Goal: Task Accomplishment & Management: Manage account settings

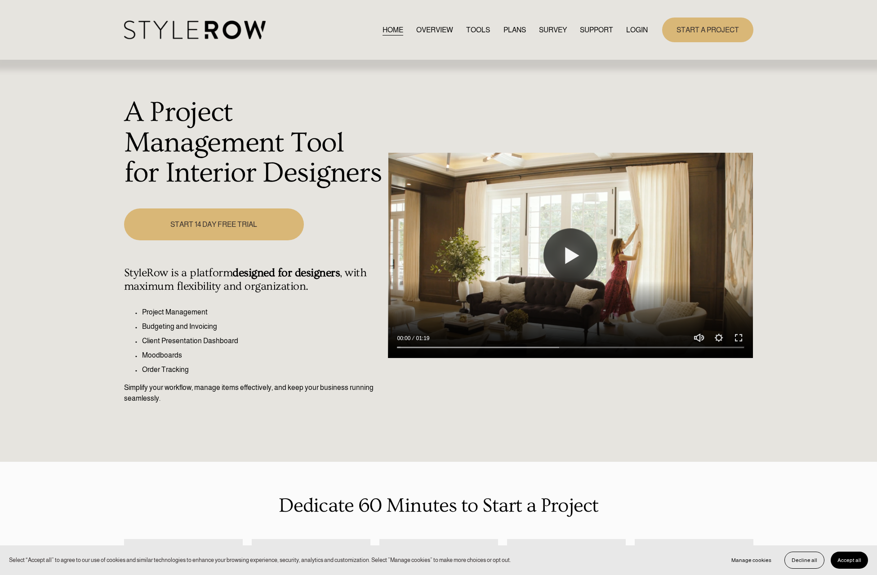
click at [634, 27] on link "LOGIN" at bounding box center [637, 30] width 22 height 12
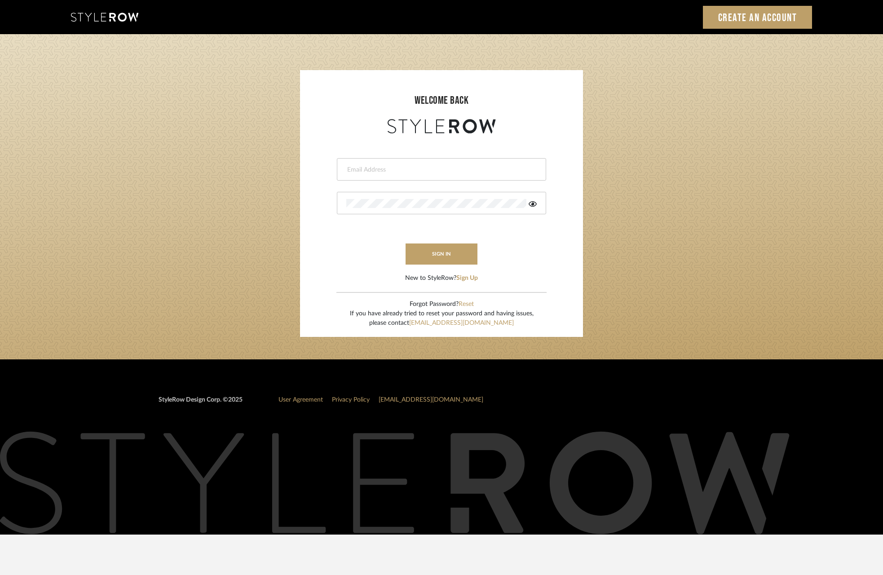
type input "molly@fitchhill.com"
click at [443, 257] on button "sign in" at bounding box center [442, 254] width 72 height 21
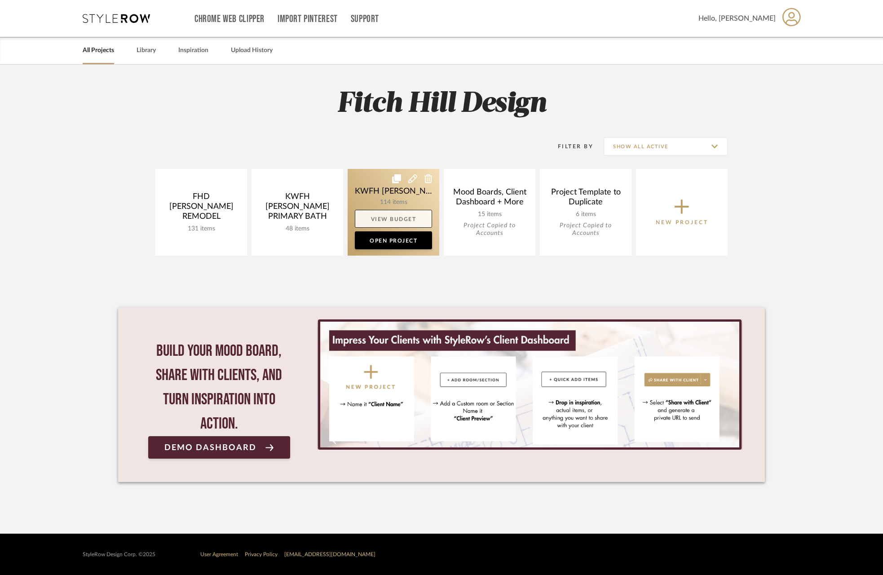
click at [411, 216] on link "View Budget" at bounding box center [393, 219] width 77 height 18
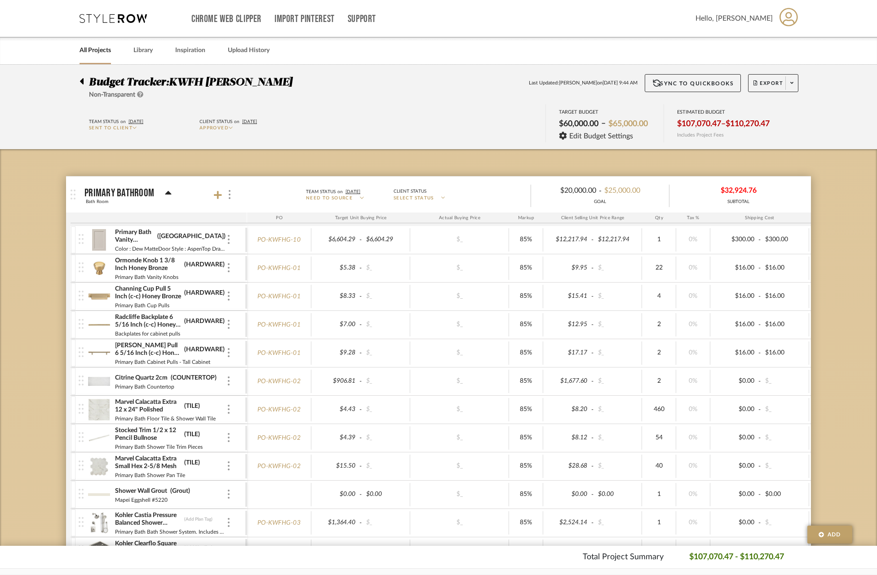
click at [80, 80] on icon at bounding box center [82, 81] width 4 height 11
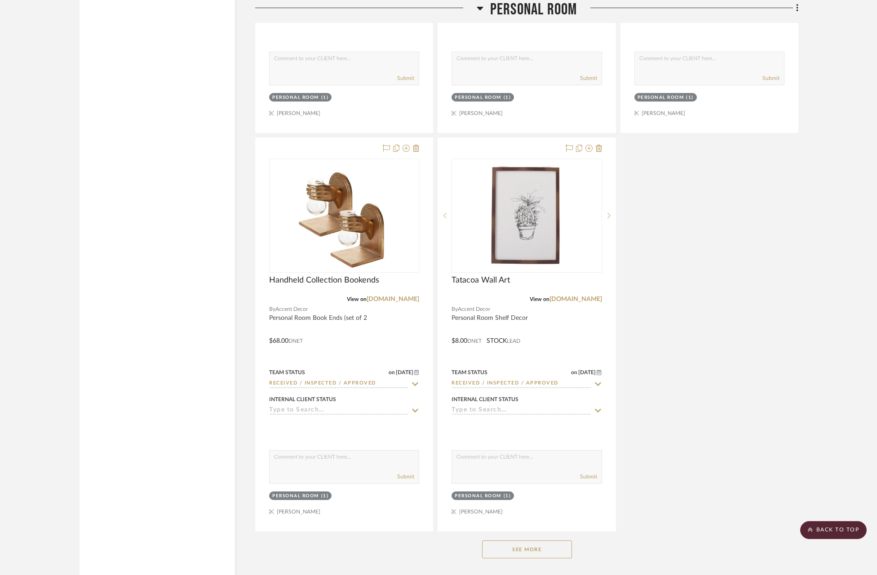
scroll to position [5188, 0]
click at [541, 545] on button "See More" at bounding box center [527, 550] width 90 height 18
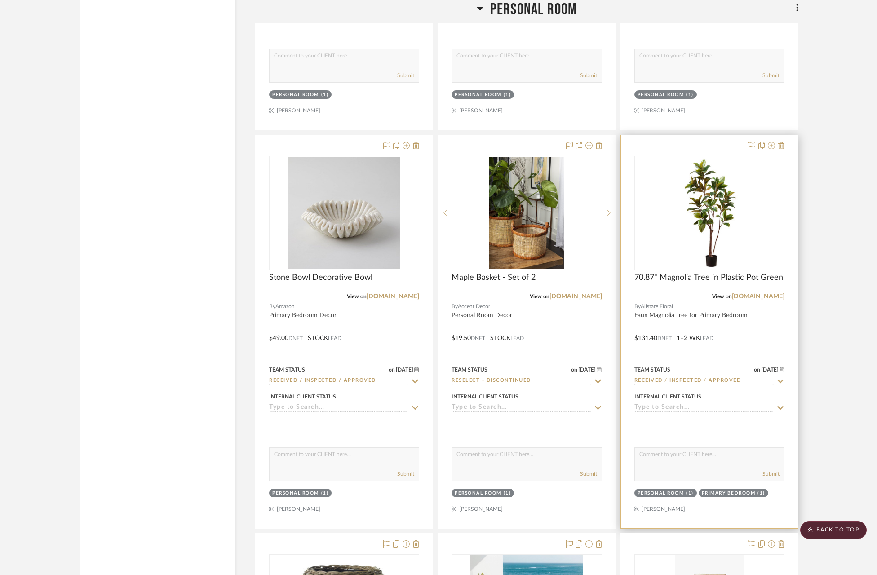
scroll to position [5592, 0]
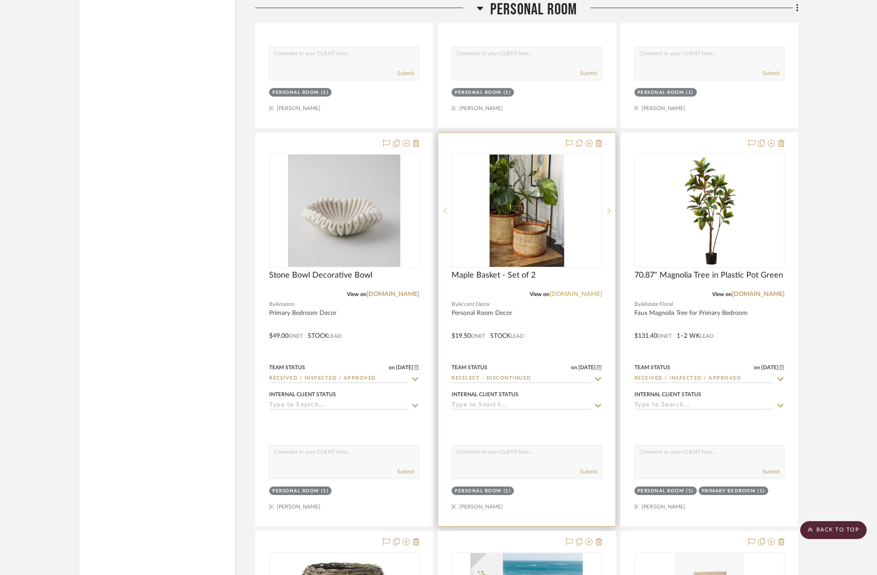
click at [581, 291] on link "[DOMAIN_NAME]" at bounding box center [576, 294] width 53 height 6
click at [582, 271] on div "Maple Basket - Set of 2" at bounding box center [527, 281] width 150 height 20
click at [556, 253] on img "0" at bounding box center [526, 211] width 75 height 112
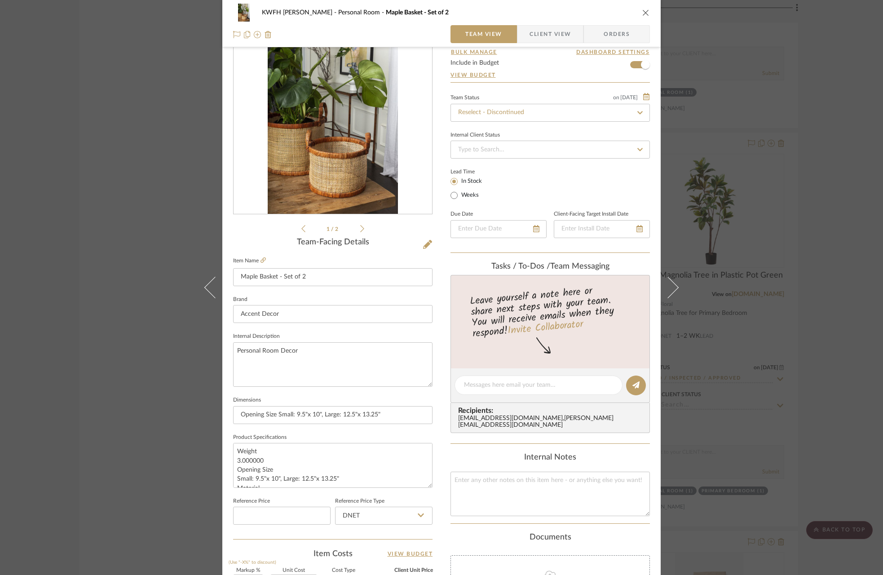
scroll to position [197, 0]
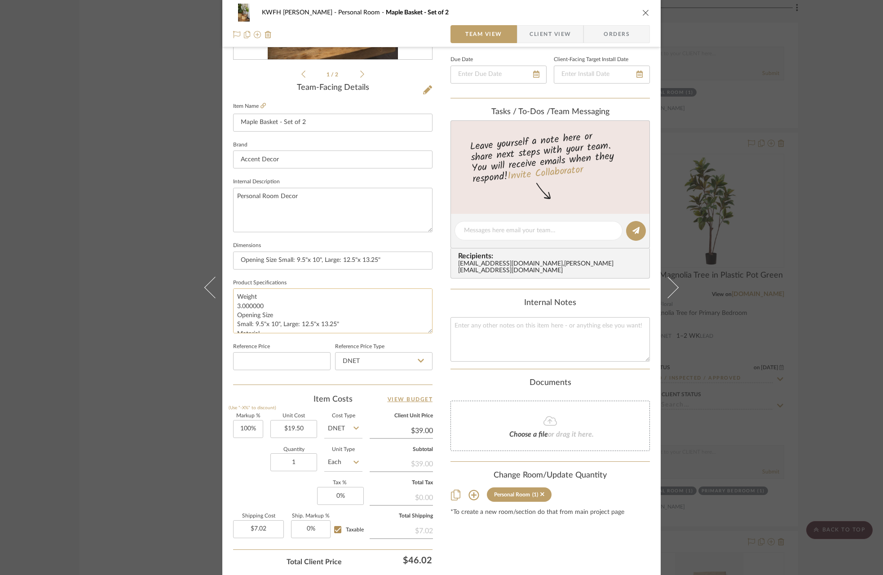
click at [233, 322] on textarea "Weight 3.000000 Opening Size Small: 9.5"x 10", Large: 12.5"x 13.25" Material Na…" at bounding box center [333, 310] width 200 height 44
drag, startPoint x: 233, startPoint y: 322, endPoint x: 351, endPoint y: 323, distance: 117.7
click at [351, 323] on textarea "Weight 3.000000 Opening Size Small: 9.5"x 10", Large: 12.5"x 13.25" Material Na…" at bounding box center [333, 310] width 200 height 44
click at [272, 318] on textarea "Weight 3.000000 Opening Size Small: 9.5"x 10", Large: 12.5"x 13.25" Material Na…" at bounding box center [333, 310] width 200 height 44
click at [233, 321] on textarea "Weight 3.000000 Opening Size Small: 9.5"x 10", Large: 12.5"x 13.25" Material Na…" at bounding box center [333, 310] width 200 height 44
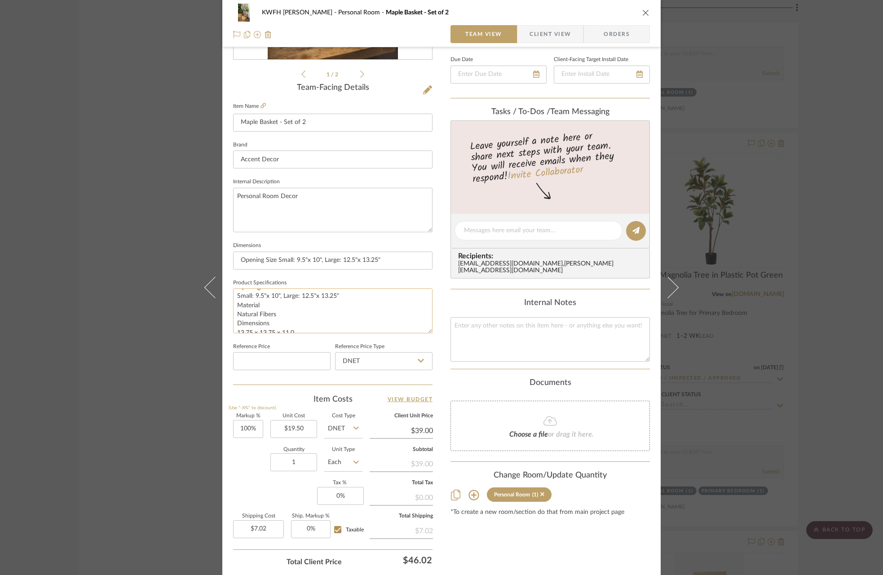
scroll to position [0, 0]
drag, startPoint x: 233, startPoint y: 323, endPoint x: 341, endPoint y: 320, distance: 107.9
click at [341, 320] on textarea "Weight 3.000000 Opening Size Small: 9.5"x 10", Large: 12.5"x 13.25" Material Na…" at bounding box center [333, 310] width 200 height 44
click at [643, 12] on icon "close" at bounding box center [646, 12] width 7 height 7
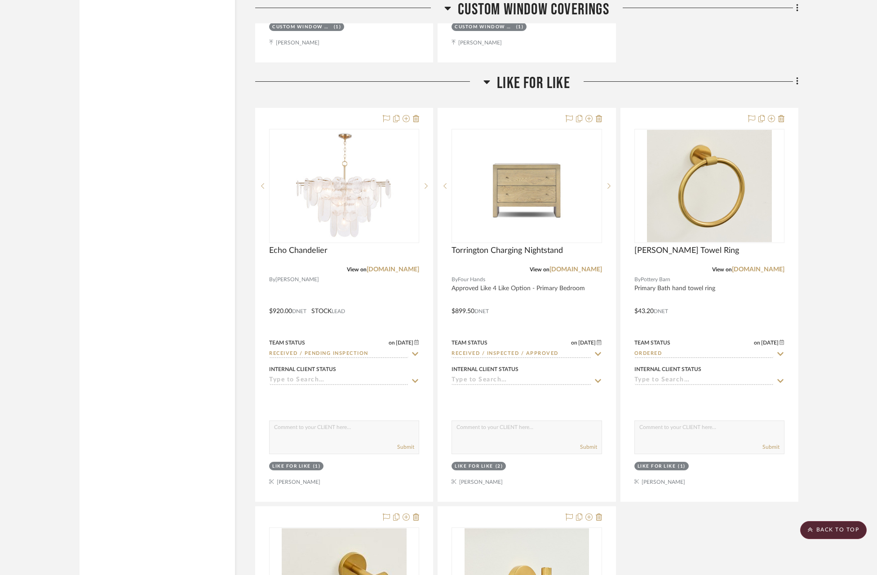
scroll to position [8526, 0]
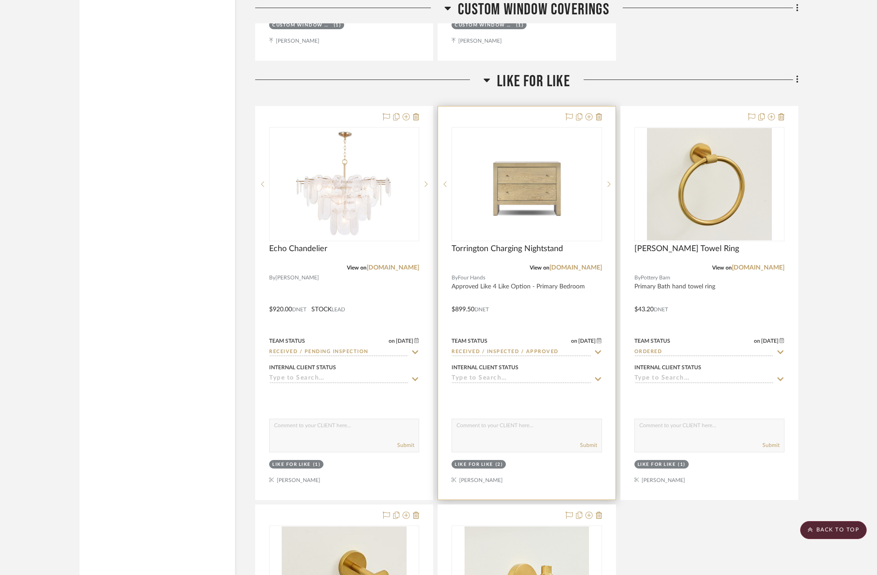
click at [586, 244] on div "Torrington Charging Nightstand" at bounding box center [527, 254] width 150 height 20
click at [571, 180] on img "0" at bounding box center [526, 184] width 112 height 112
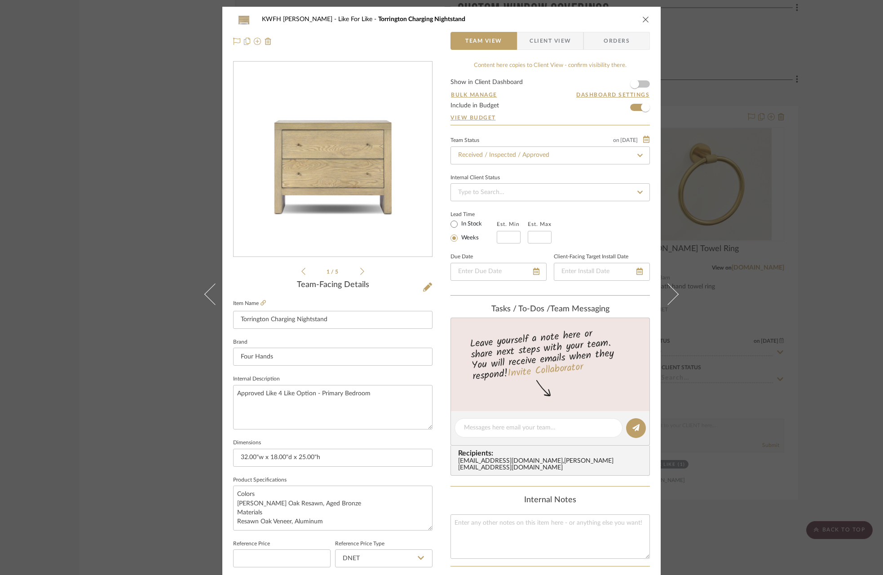
click at [645, 21] on icon "close" at bounding box center [646, 19] width 7 height 7
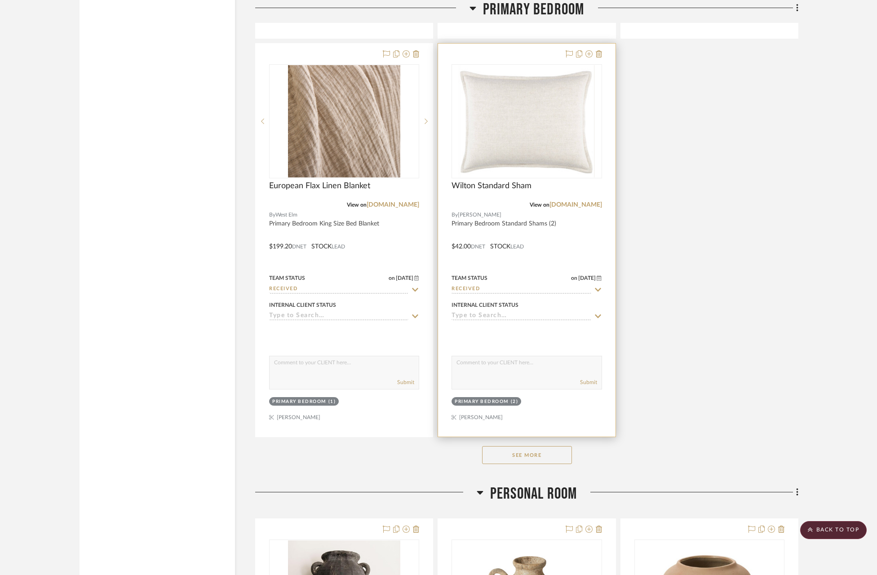
scroll to position [4127, 0]
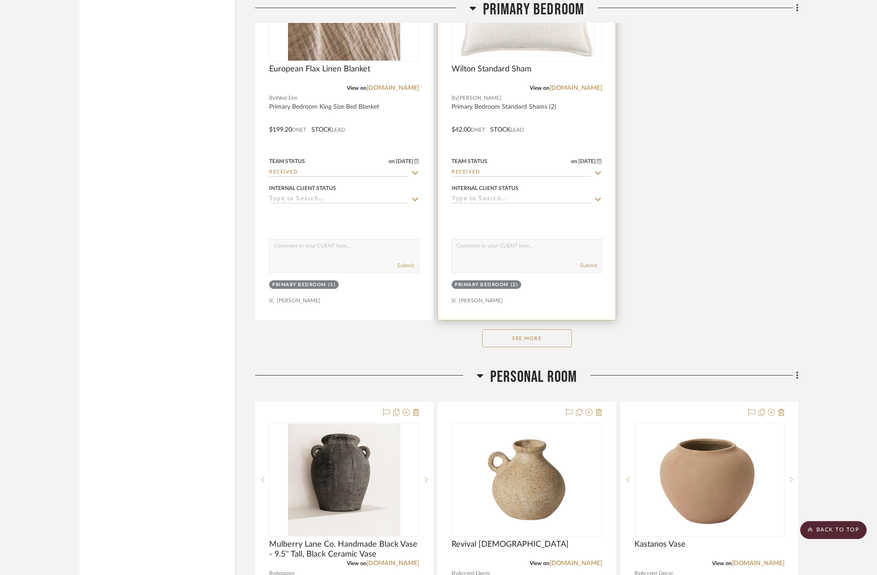
drag, startPoint x: 536, startPoint y: 332, endPoint x: 563, endPoint y: 308, distance: 36.0
click at [536, 332] on button "See More" at bounding box center [527, 338] width 90 height 18
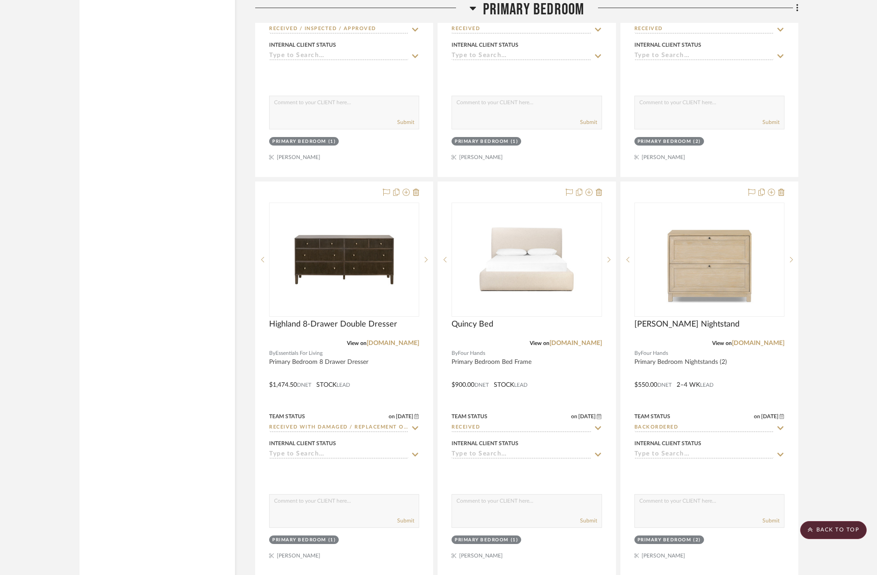
scroll to position [5541, 0]
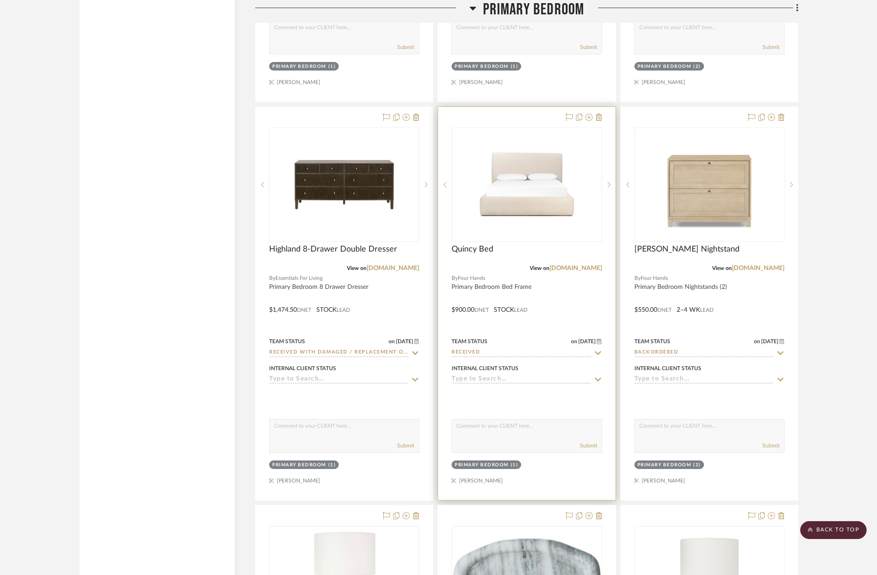
click at [601, 149] on div "0" at bounding box center [526, 184] width 149 height 113
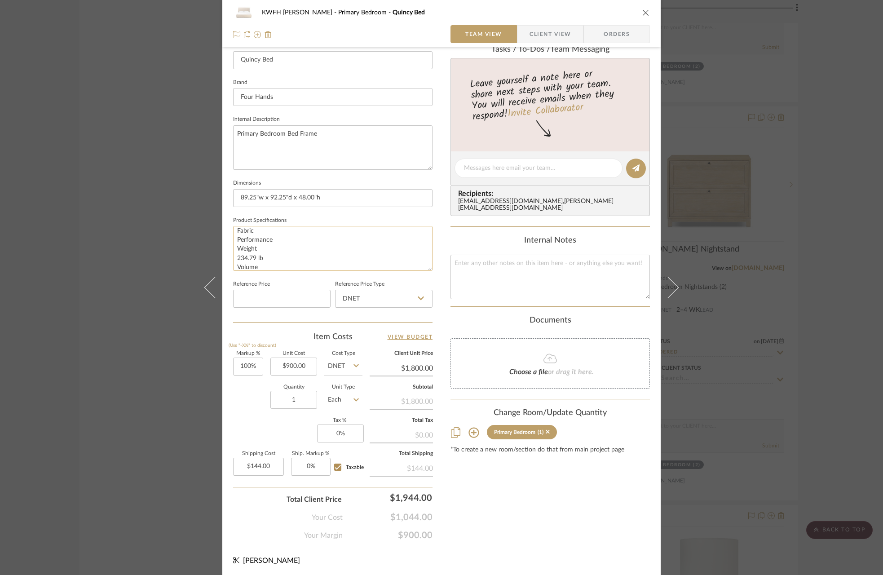
scroll to position [0, 0]
click at [643, 13] on icon "close" at bounding box center [646, 12] width 7 height 7
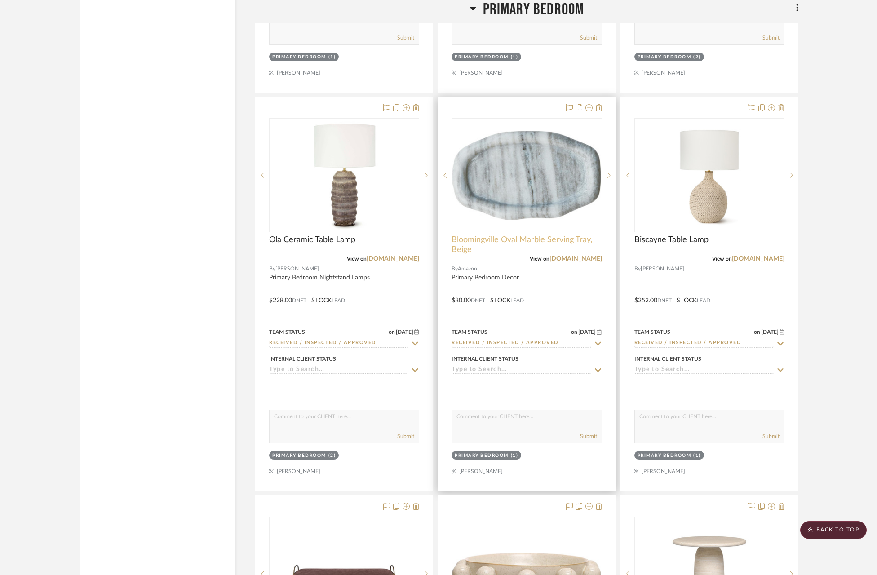
scroll to position [5952, 0]
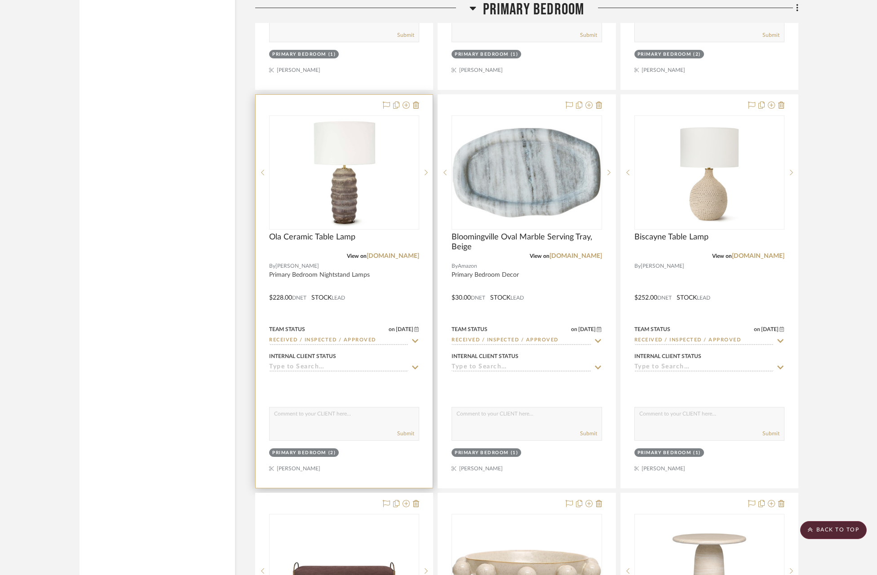
click at [374, 181] on img "0" at bounding box center [344, 172] width 112 height 112
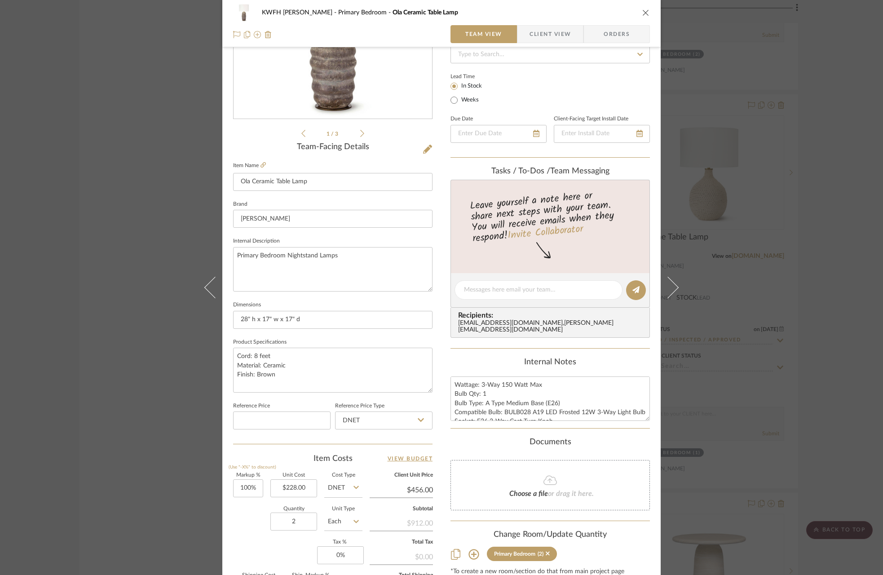
scroll to position [218, 0]
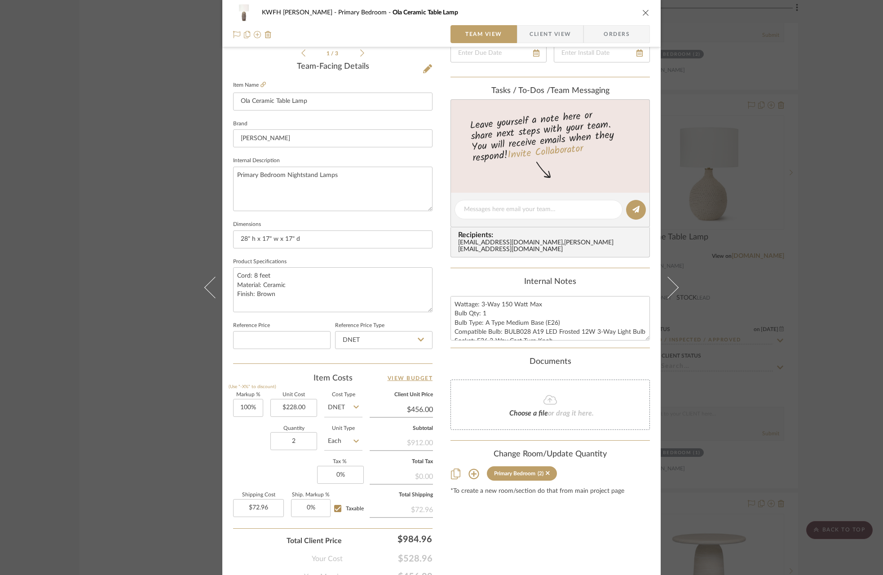
click at [177, 142] on div "KWFH GARZONE Primary Bedroom Ola Ceramic Table Lamp Team View Client View Order…" at bounding box center [441, 287] width 883 height 575
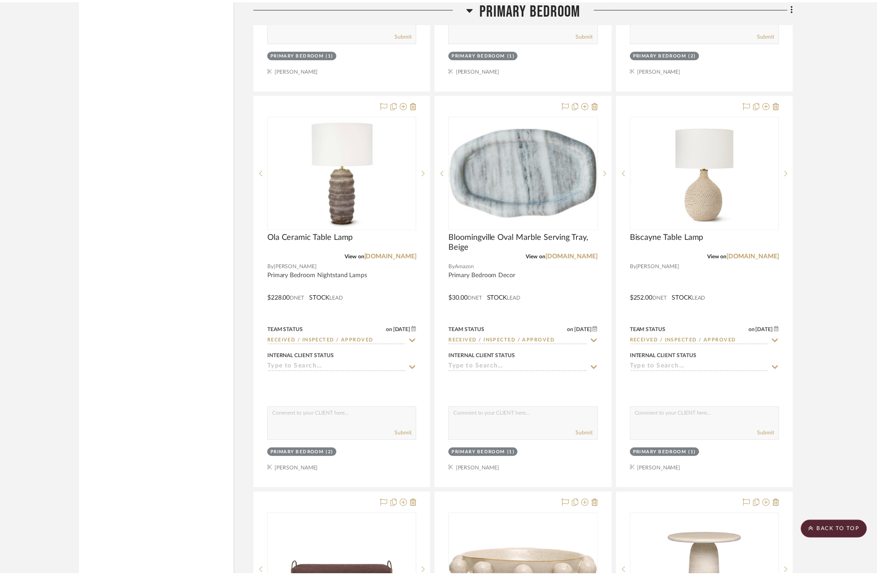
scroll to position [5952, 0]
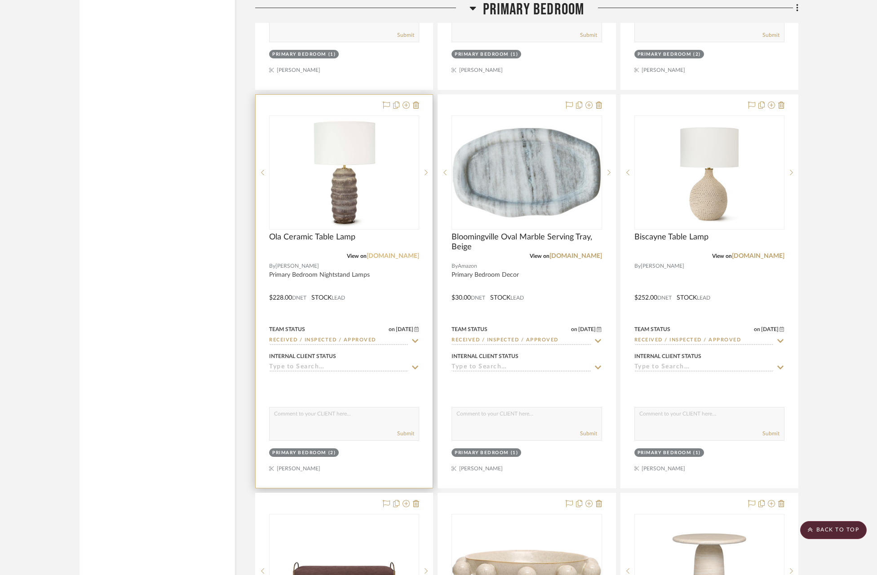
click at [398, 253] on link "[DOMAIN_NAME]" at bounding box center [393, 256] width 53 height 6
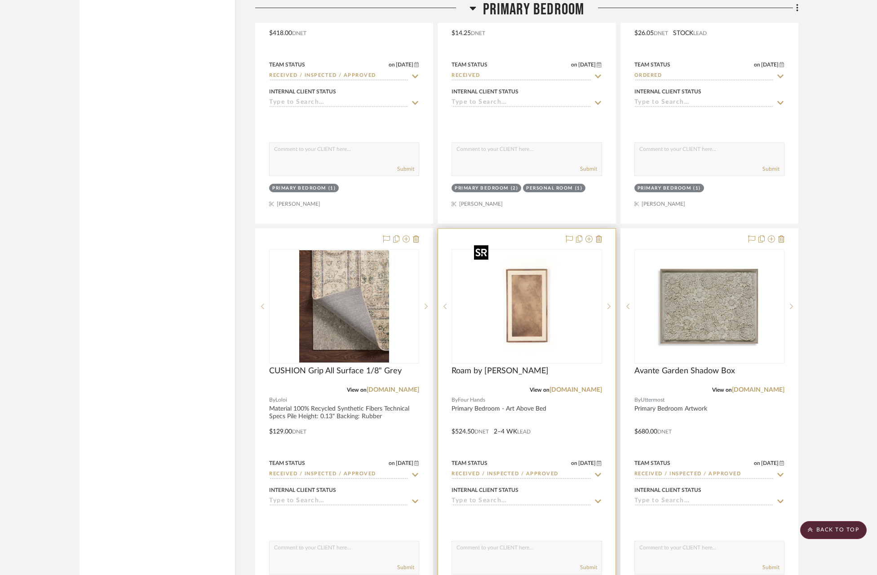
scroll to position [7856, 0]
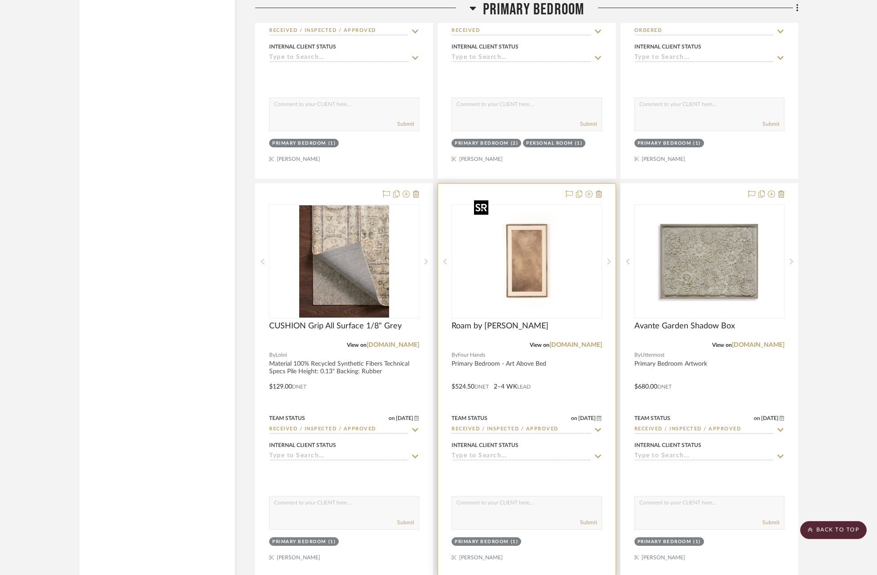
click at [581, 257] on img "0" at bounding box center [526, 261] width 112 height 112
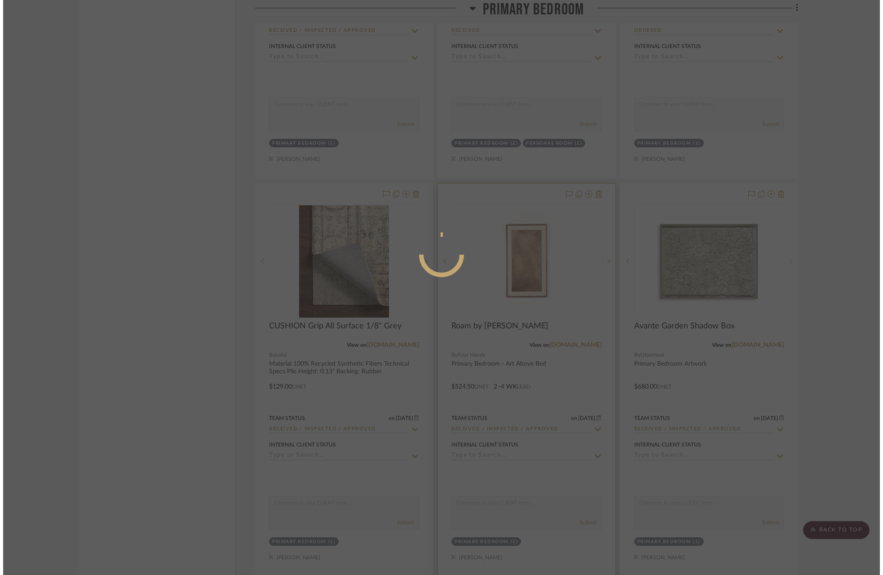
scroll to position [0, 0]
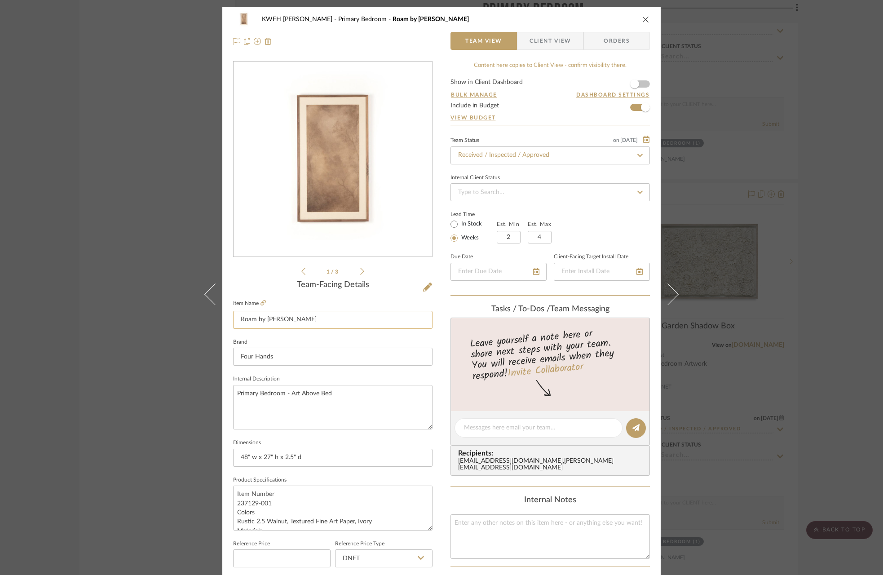
drag, startPoint x: 255, startPoint y: 319, endPoint x: 314, endPoint y: 318, distance: 58.9
click at [314, 318] on input "Roam by [PERSON_NAME]" at bounding box center [333, 320] width 200 height 18
click at [643, 18] on icon "close" at bounding box center [646, 19] width 7 height 7
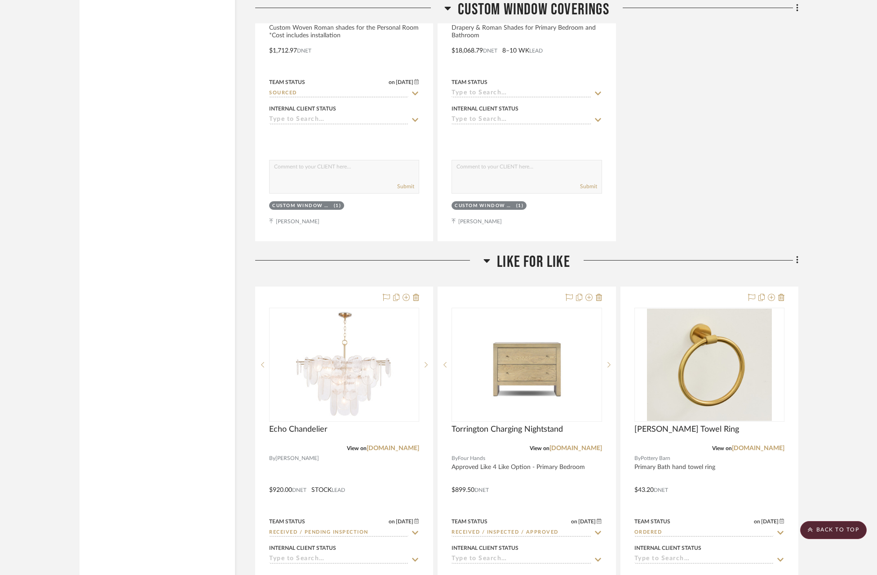
scroll to position [12732, 0]
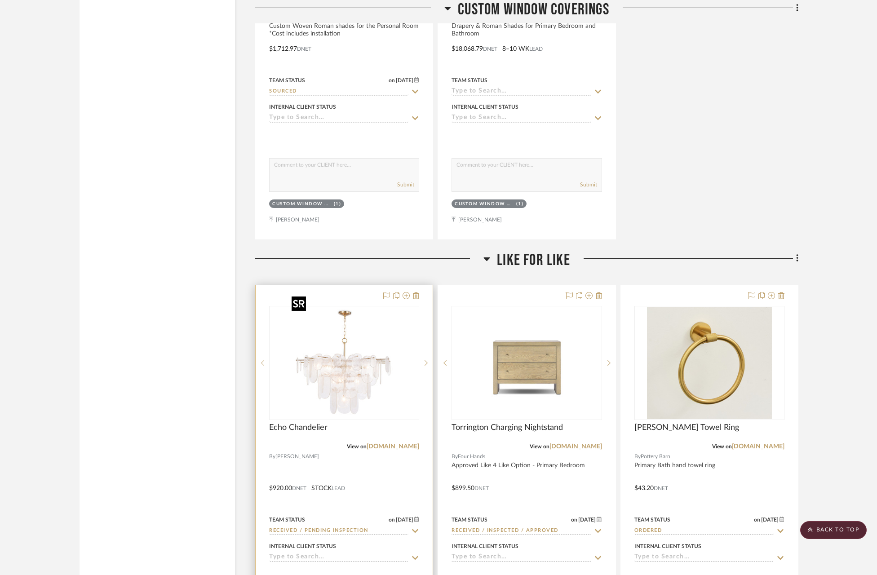
click at [384, 373] on img "0" at bounding box center [344, 363] width 112 height 112
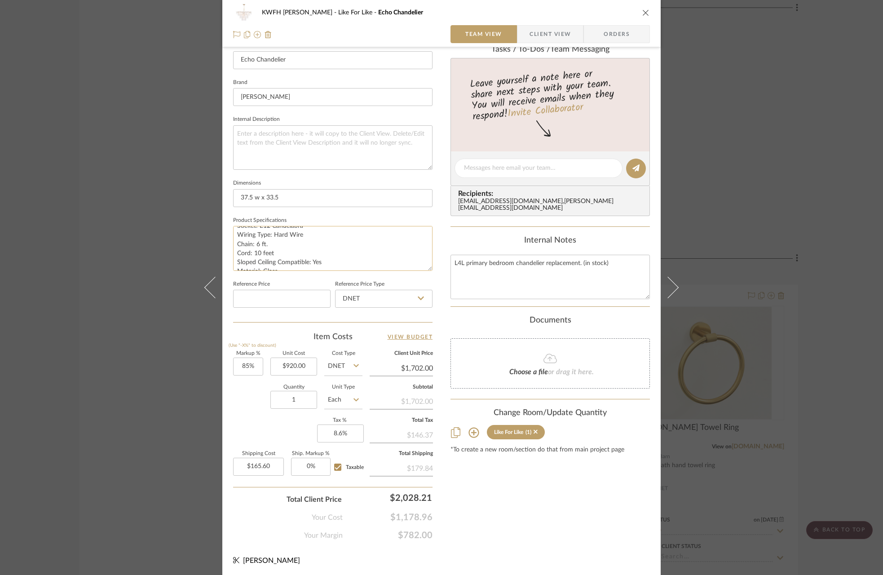
scroll to position [54, 0]
click at [643, 13] on icon "close" at bounding box center [646, 12] width 7 height 7
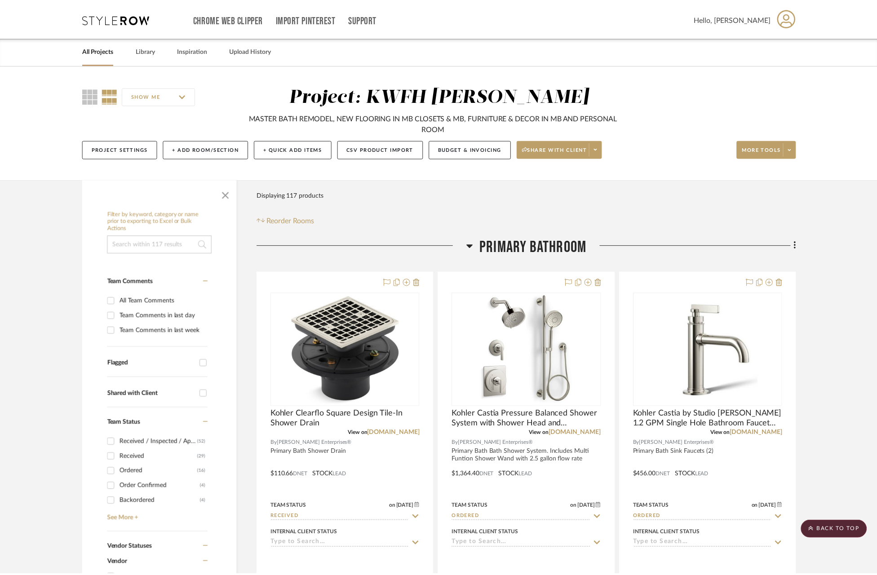
scroll to position [12732, 0]
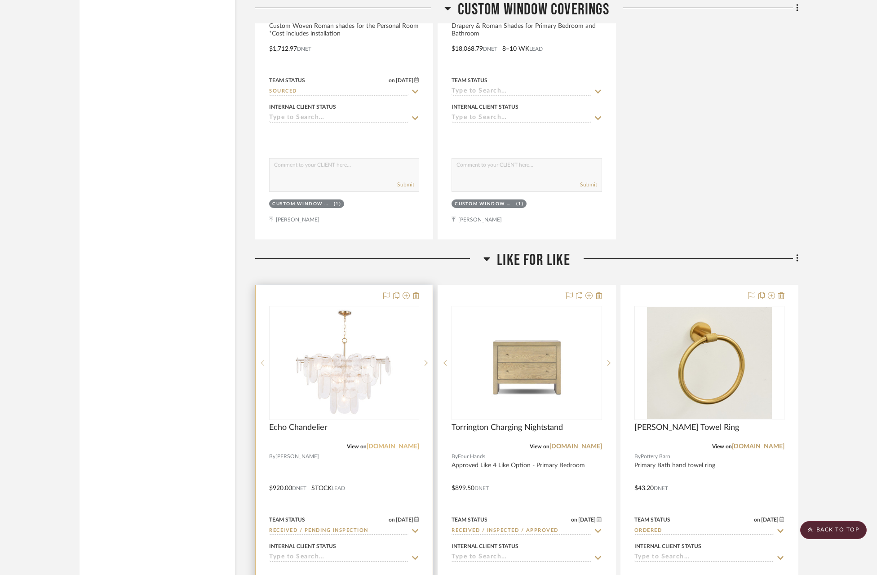
click at [378, 444] on link "[DOMAIN_NAME]" at bounding box center [393, 447] width 53 height 6
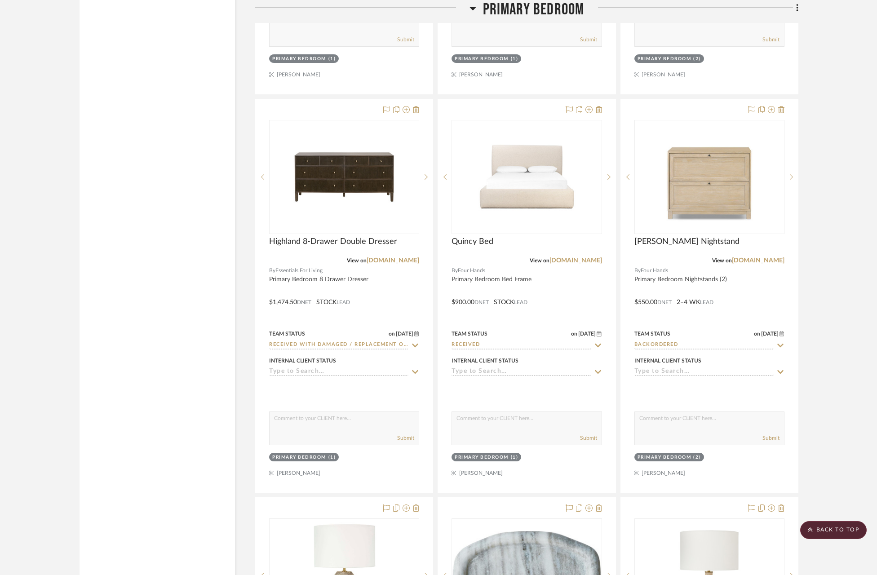
scroll to position [5545, 0]
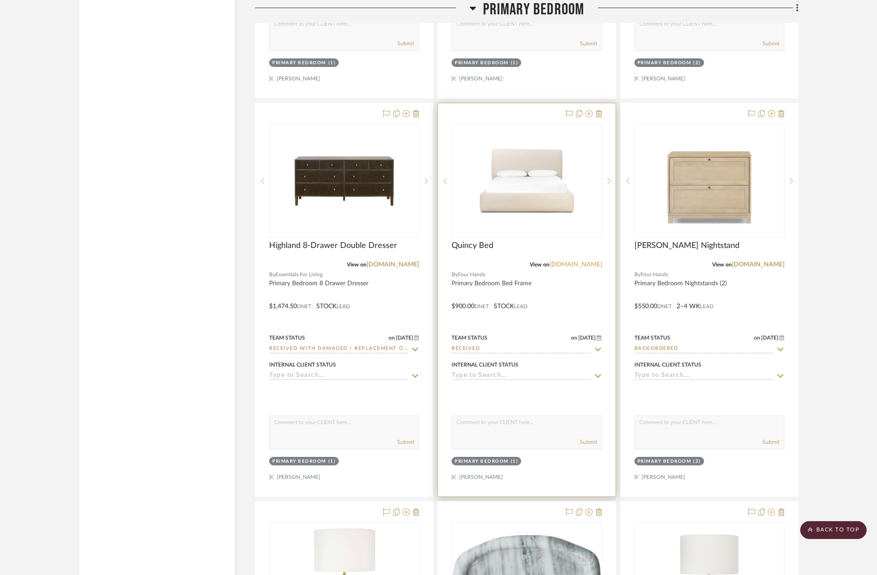
click at [598, 262] on link "[DOMAIN_NAME]" at bounding box center [576, 265] width 53 height 6
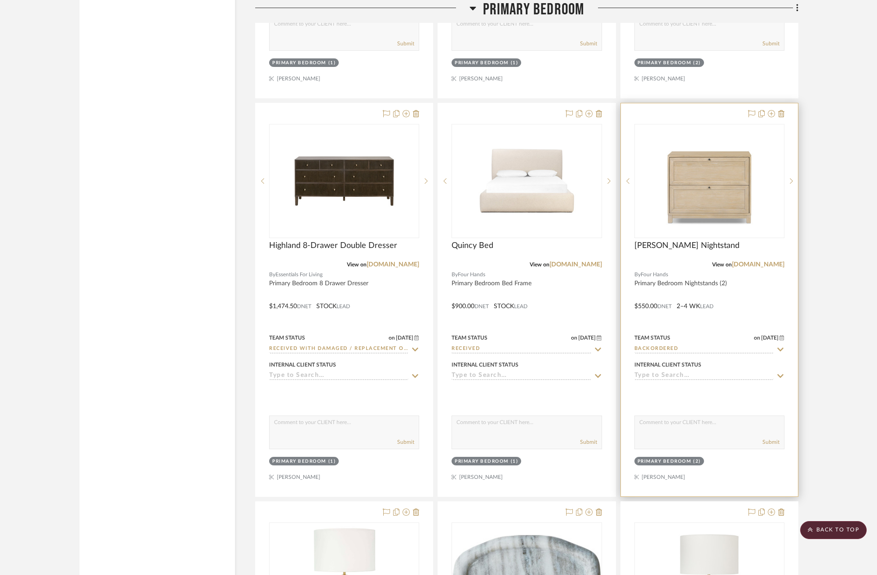
click at [783, 346] on icon at bounding box center [780, 349] width 8 height 7
type input "cancel"
click at [778, 346] on icon at bounding box center [780, 349] width 8 height 7
type input "[DATE]"
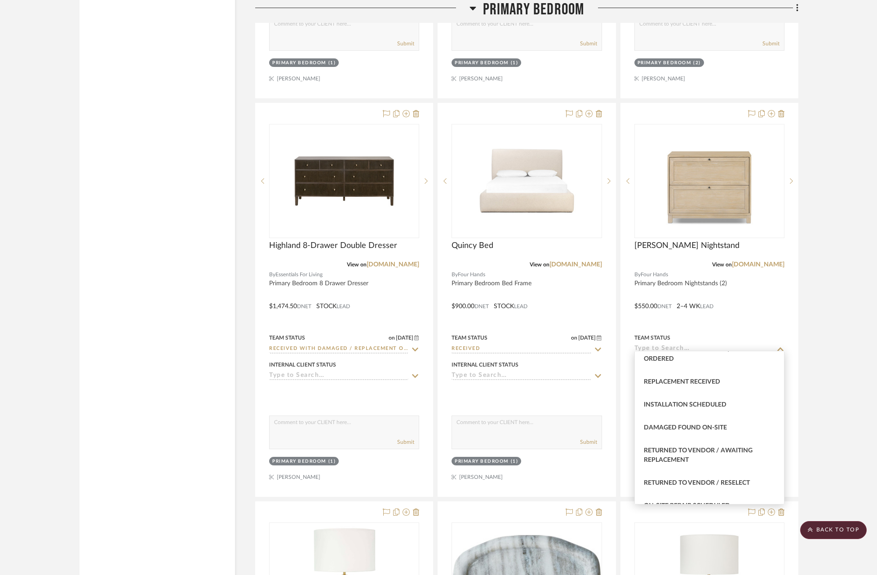
scroll to position [1755, 0]
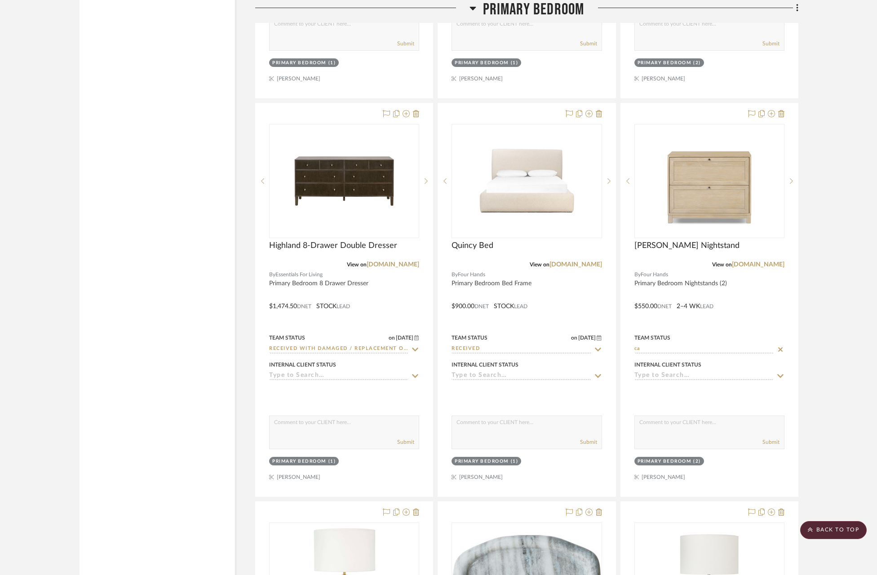
type input "c"
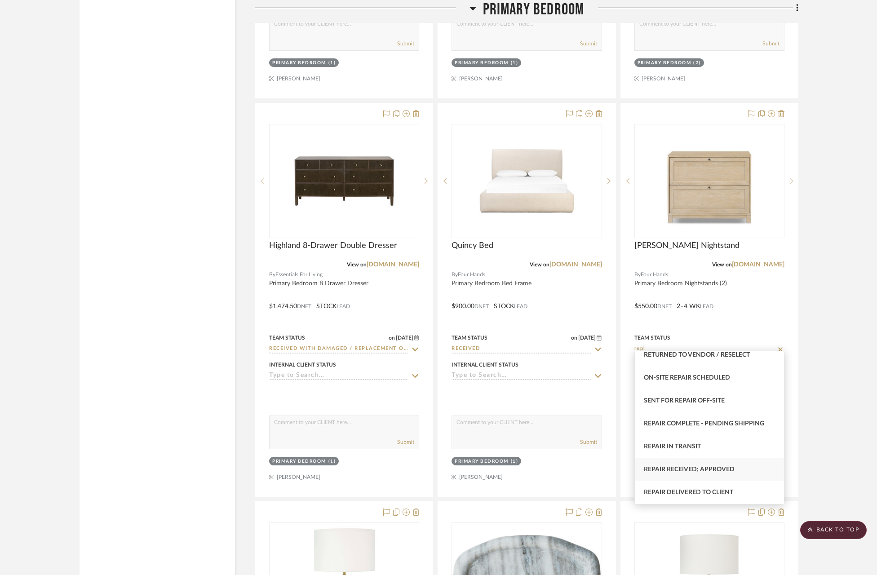
scroll to position [0, 0]
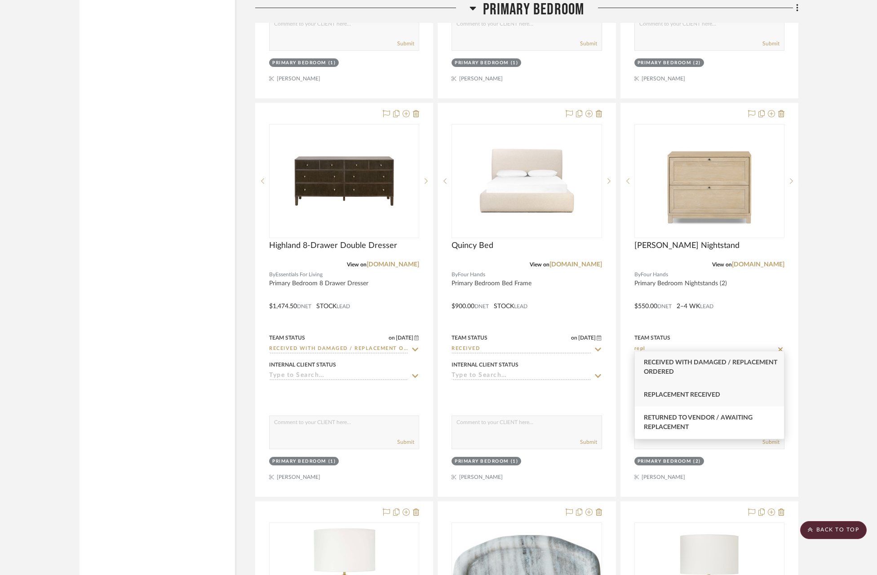
click at [724, 396] on div "Replacement Received" at bounding box center [709, 395] width 149 height 23
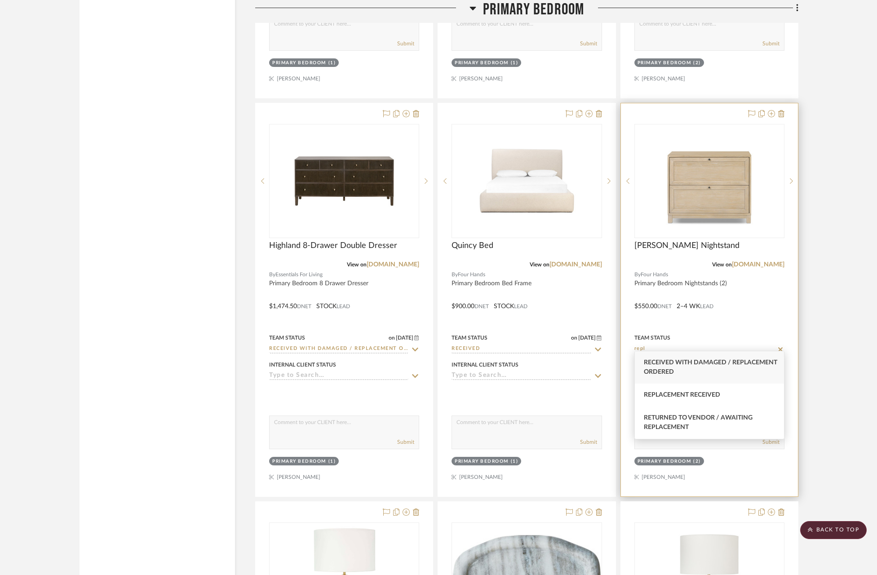
type input "Replacement Received"
click at [770, 345] on input "Replacement Received" at bounding box center [703, 349] width 139 height 9
click at [783, 346] on icon at bounding box center [780, 349] width 8 height 7
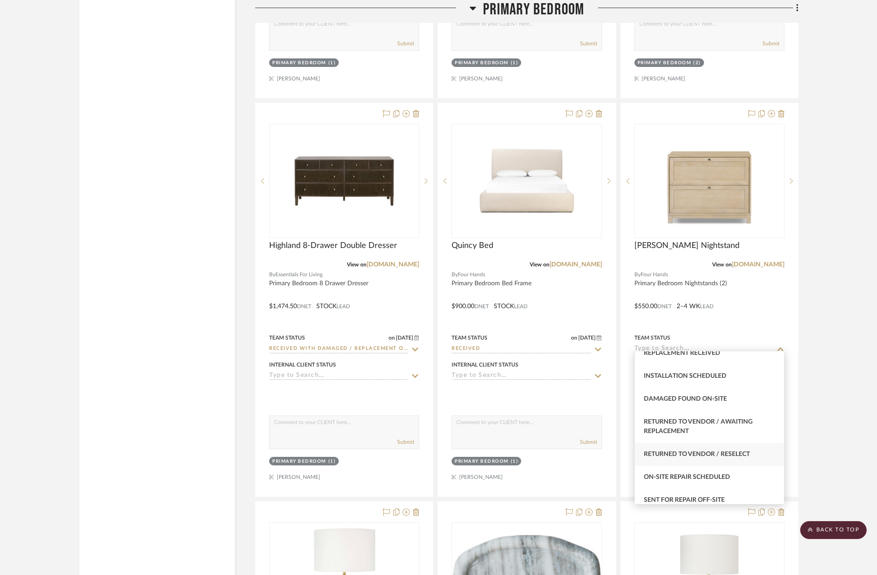
scroll to position [1659, 0]
click at [727, 390] on span "Returned to Vendor / Reselect" at bounding box center [697, 386] width 106 height 6
type input "Returned to Vendor / Reselect"
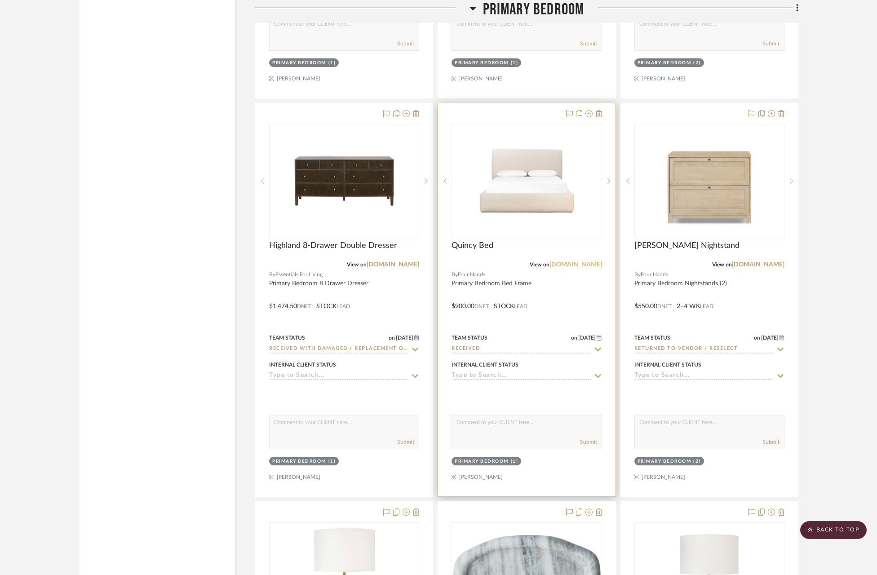
click at [575, 262] on link "[DOMAIN_NAME]" at bounding box center [576, 265] width 53 height 6
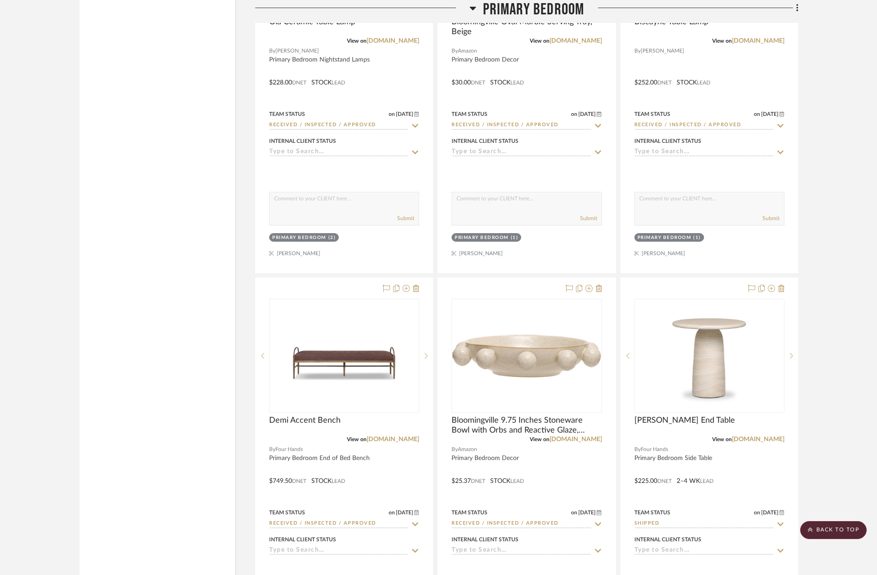
scroll to position [6245, 0]
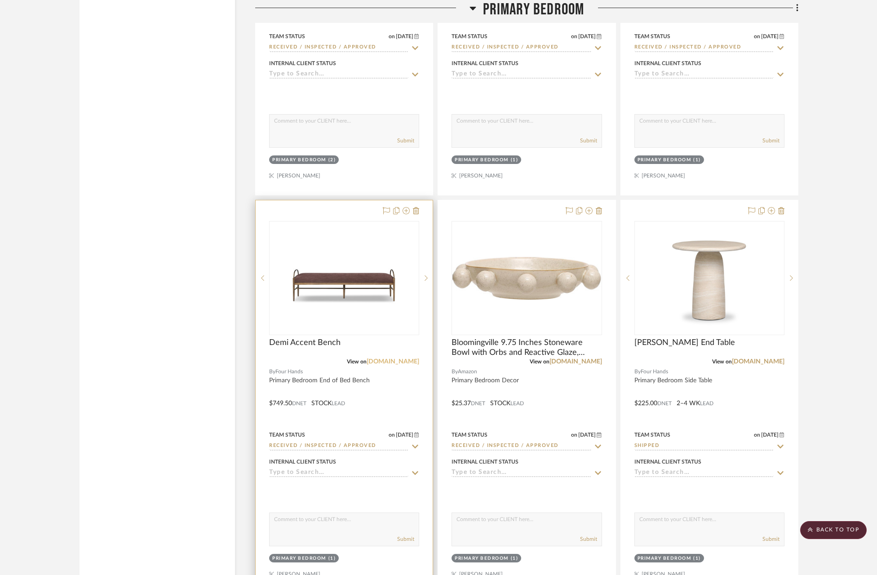
click at [384, 359] on link "[DOMAIN_NAME]" at bounding box center [393, 362] width 53 height 6
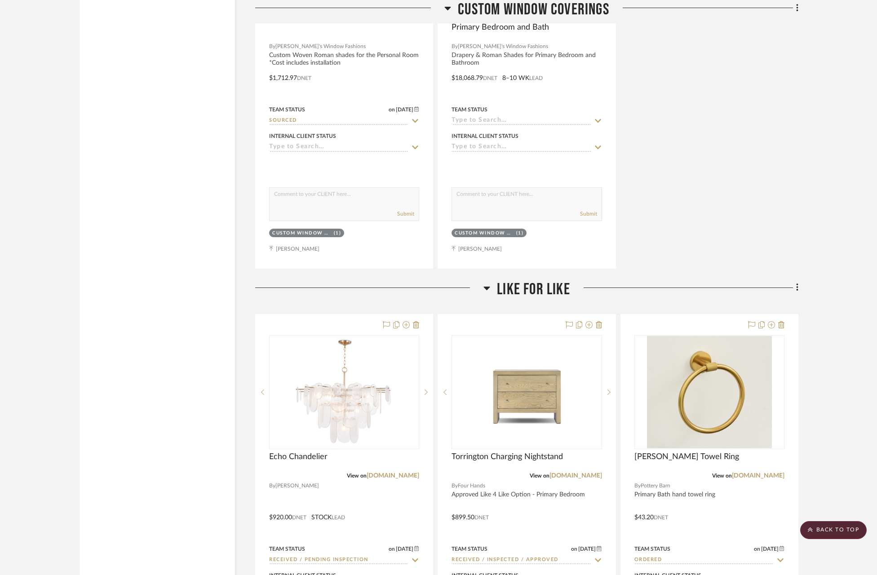
scroll to position [11662, 0]
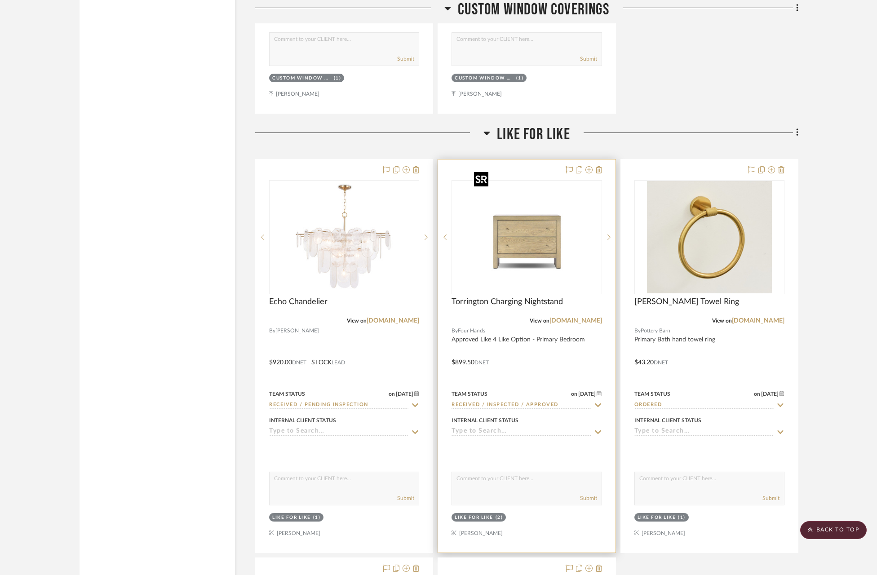
click at [581, 239] on img "0" at bounding box center [526, 237] width 112 height 112
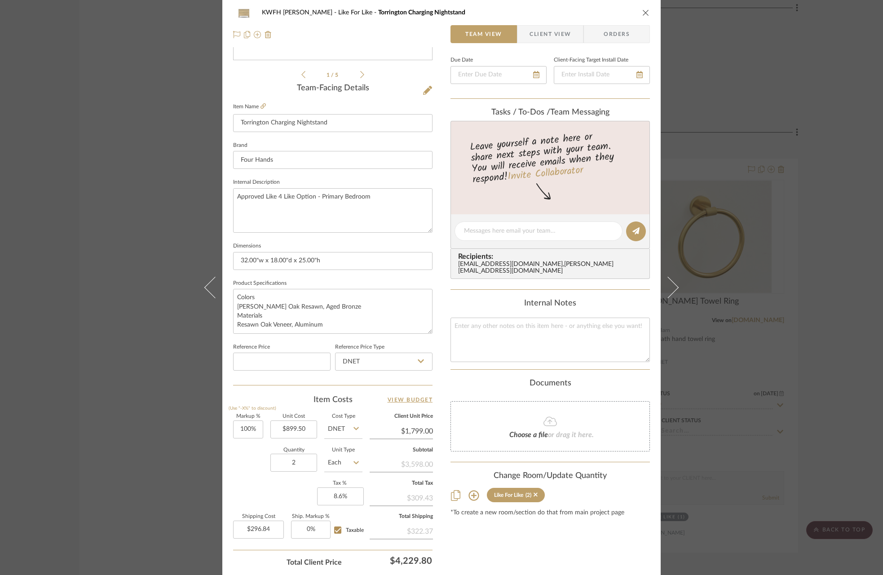
scroll to position [260, 0]
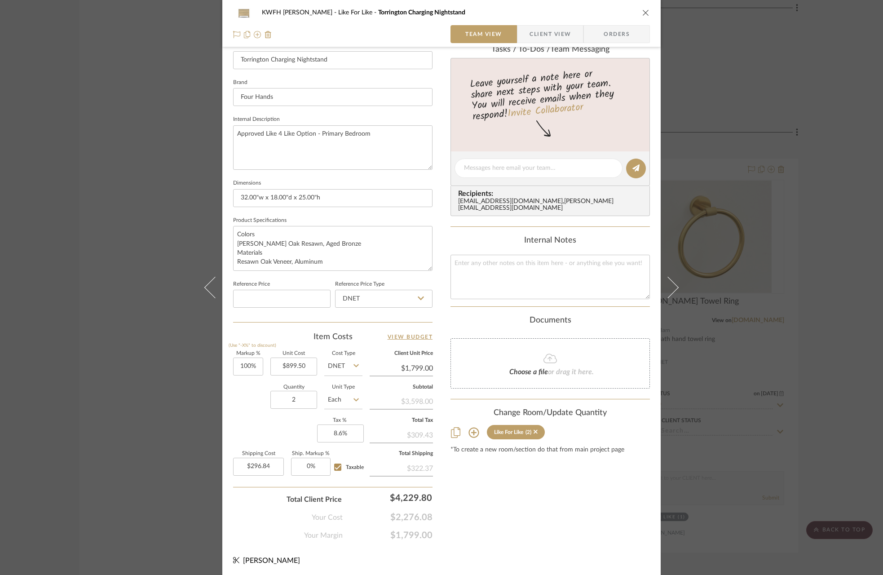
click at [643, 14] on icon "close" at bounding box center [646, 12] width 7 height 7
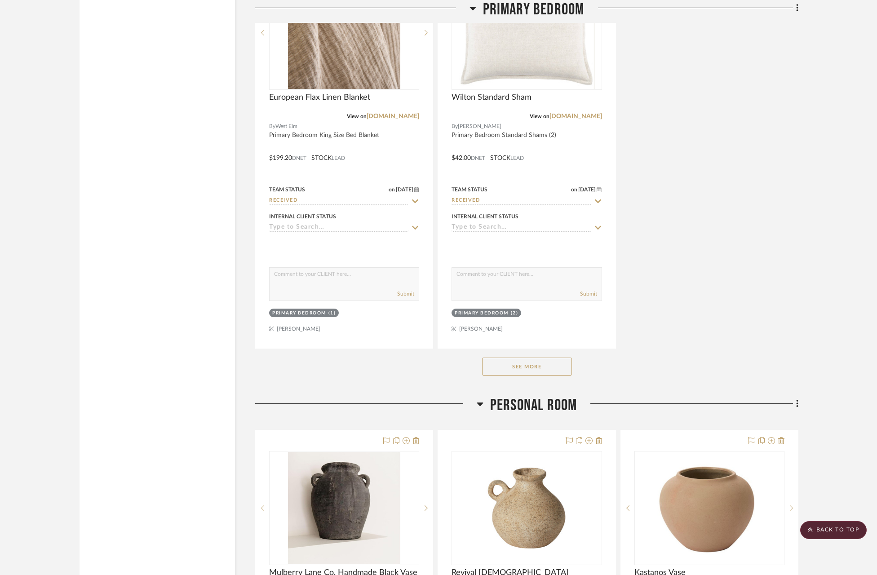
scroll to position [7421, 0]
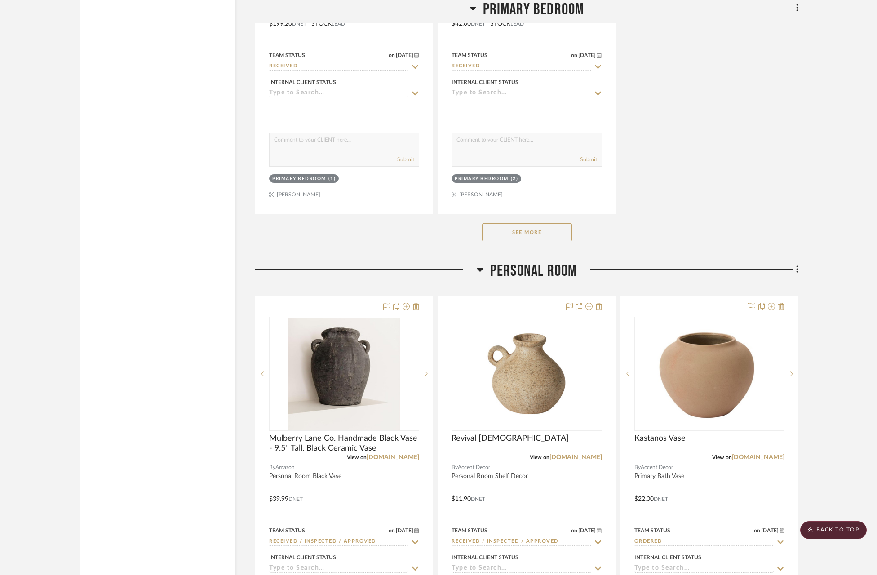
click at [533, 228] on button "See More" at bounding box center [527, 232] width 90 height 18
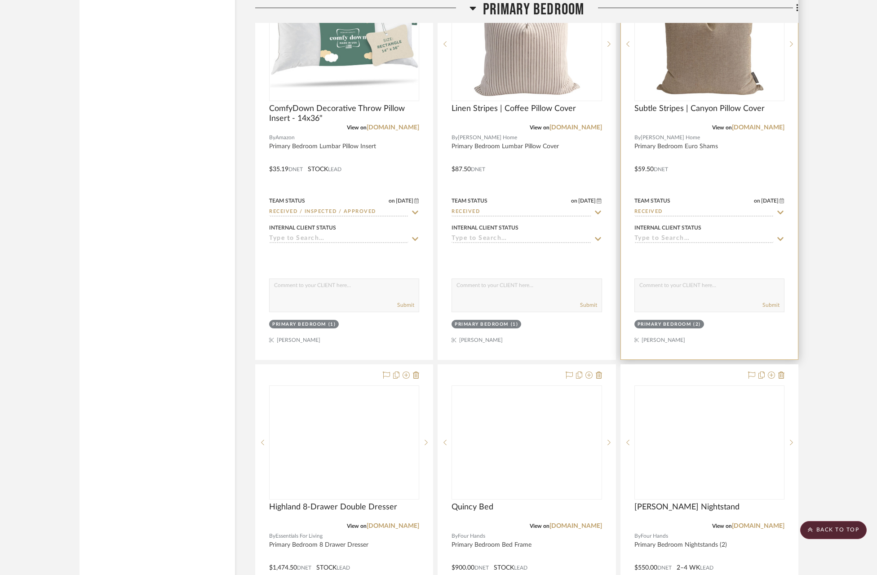
scroll to position [8658, 0]
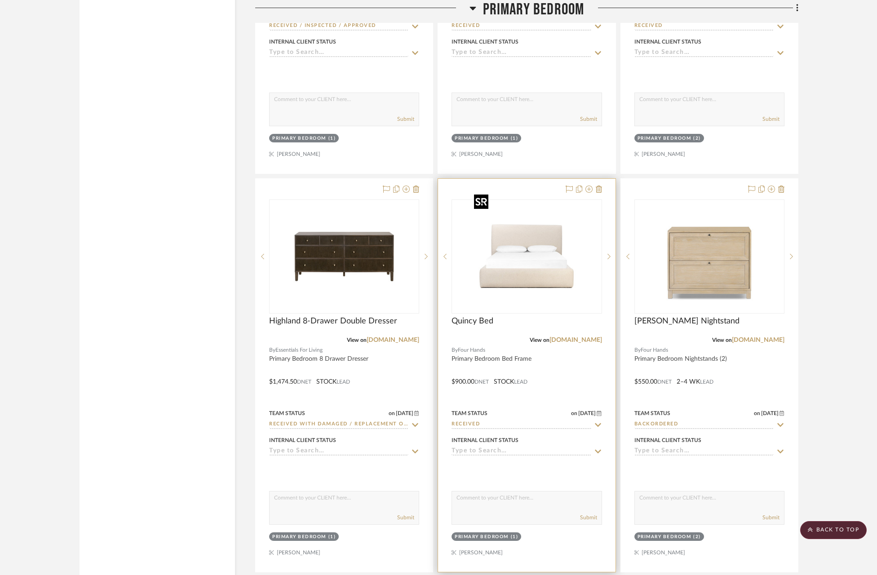
click at [536, 249] on img "0" at bounding box center [534, 256] width 112 height 112
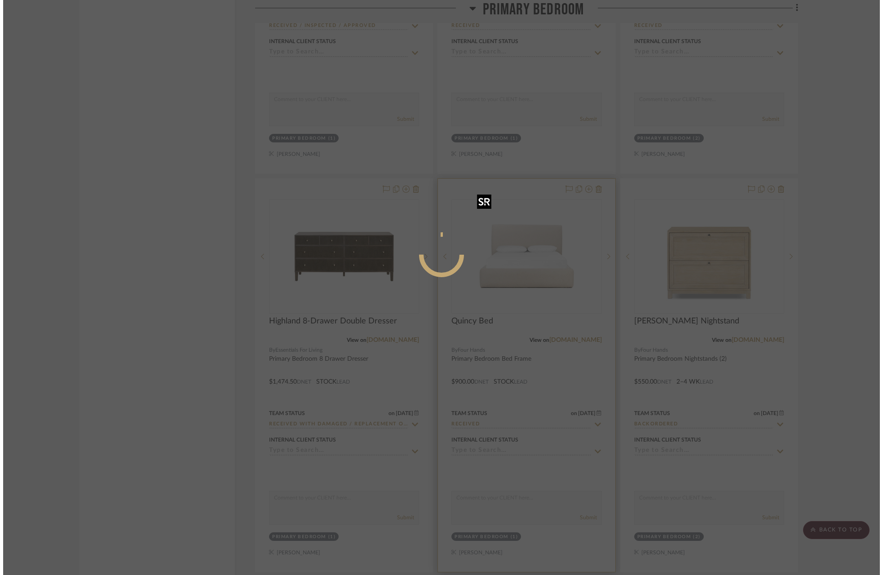
scroll to position [0, 0]
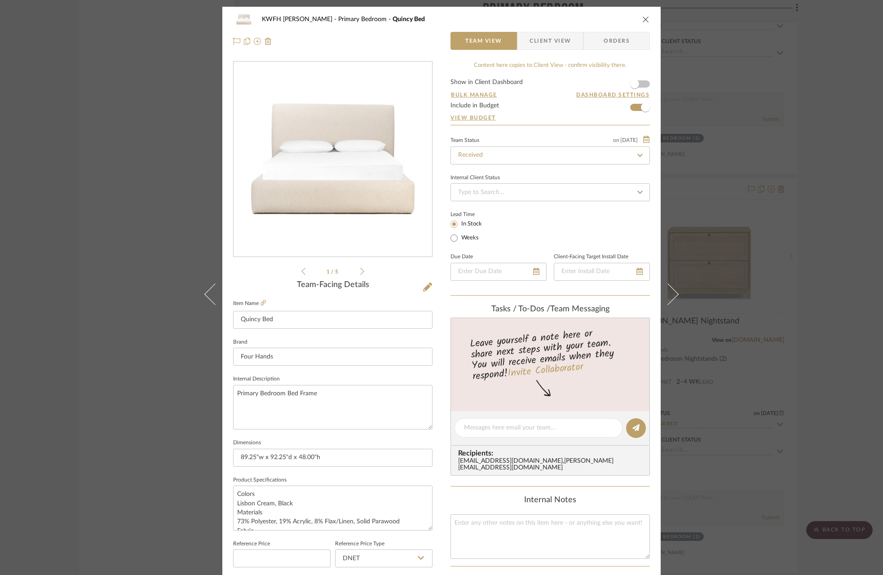
click at [643, 20] on icon "close" at bounding box center [646, 19] width 7 height 7
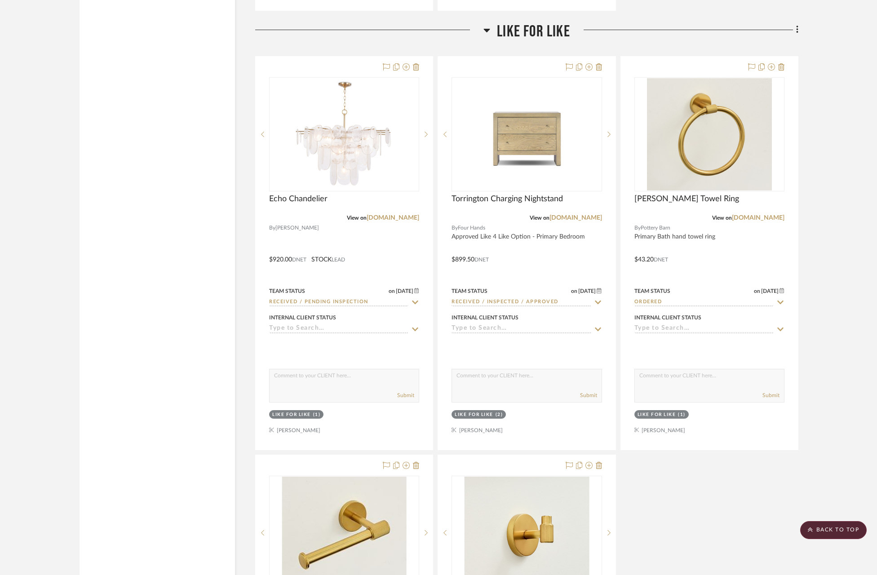
scroll to position [15920, 0]
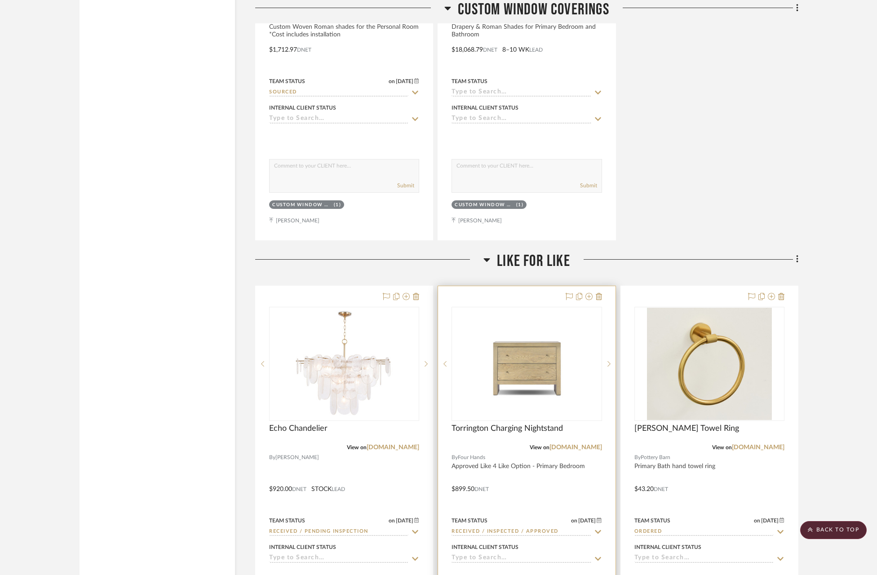
click at [583, 357] on div "0" at bounding box center [526, 363] width 149 height 113
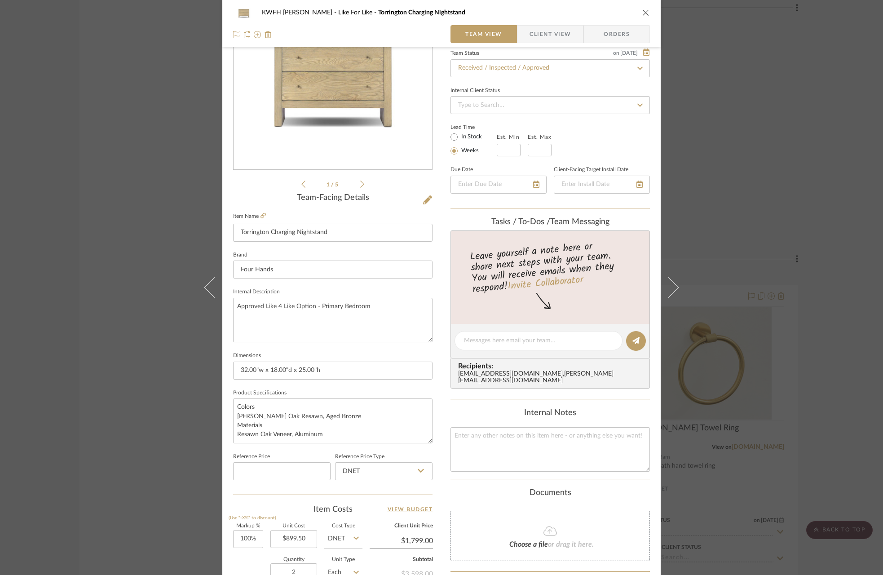
scroll to position [0, 0]
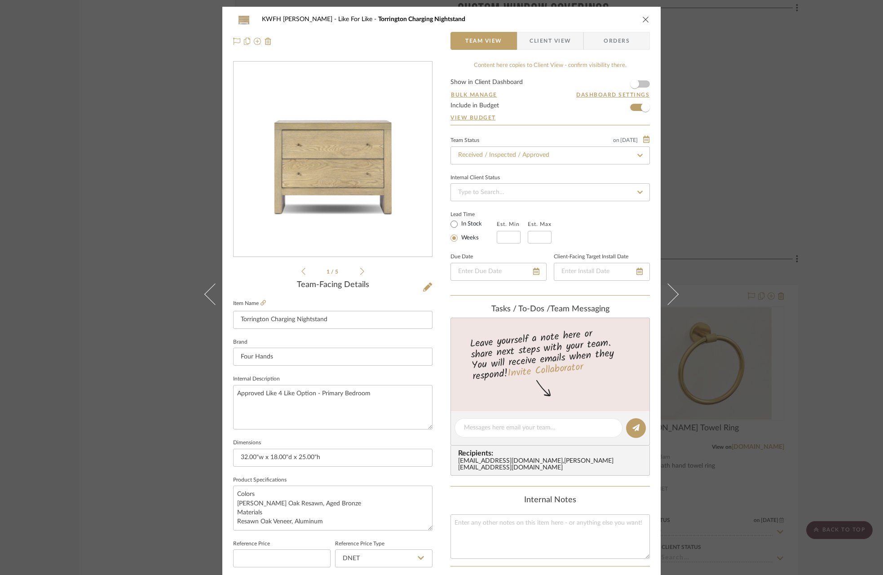
click at [643, 21] on icon "close" at bounding box center [646, 19] width 7 height 7
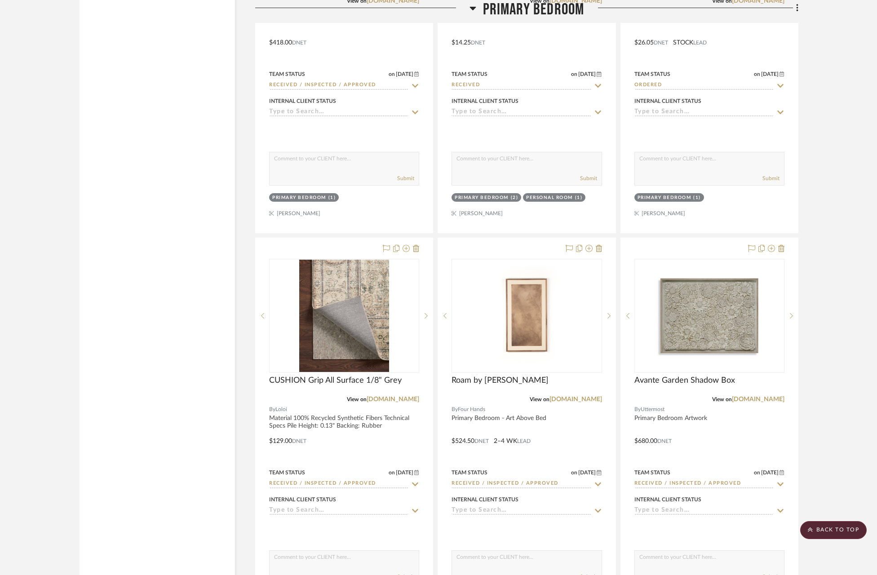
scroll to position [10990, 0]
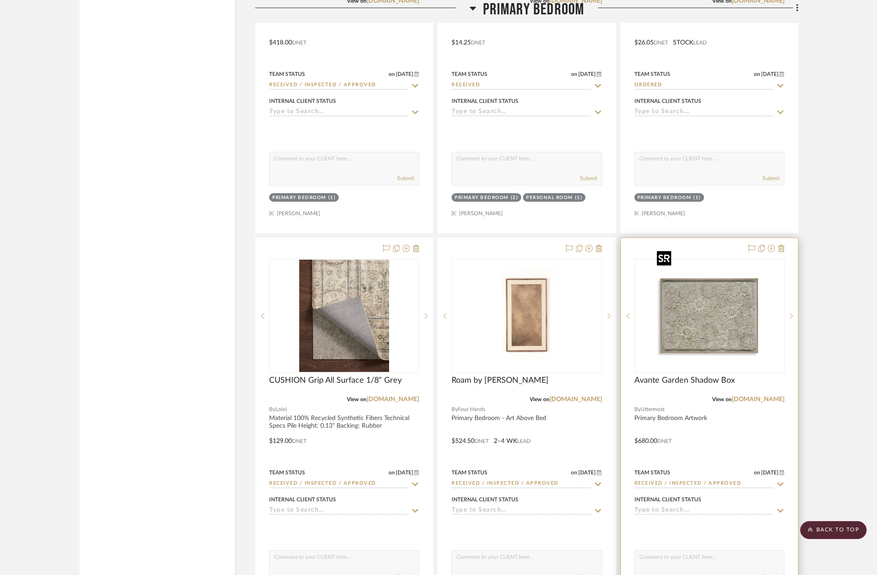
click at [710, 290] on img "0" at bounding box center [709, 316] width 112 height 112
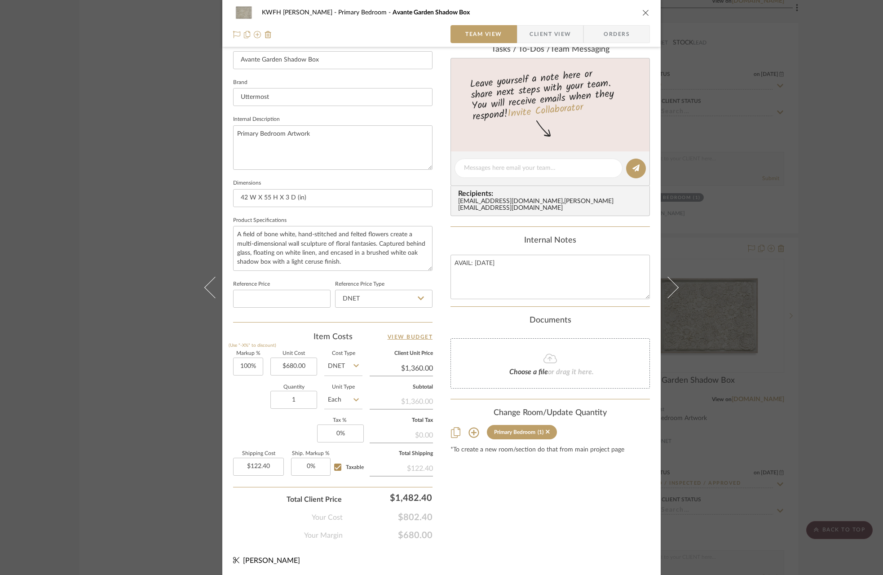
scroll to position [18, 0]
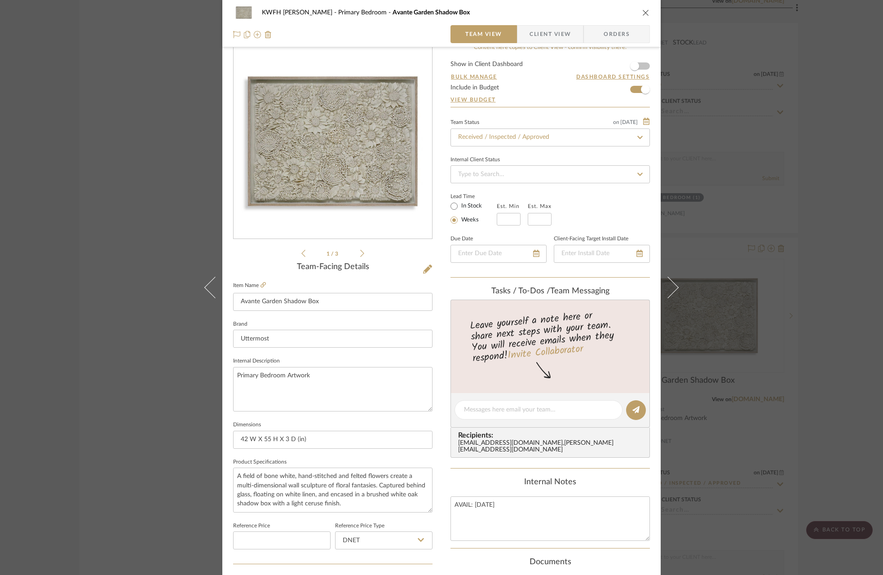
click at [860, 354] on div "KWFH GARZONE Primary Bedroom Avante Garden Shadow Box Team View Client View Ord…" at bounding box center [441, 287] width 883 height 575
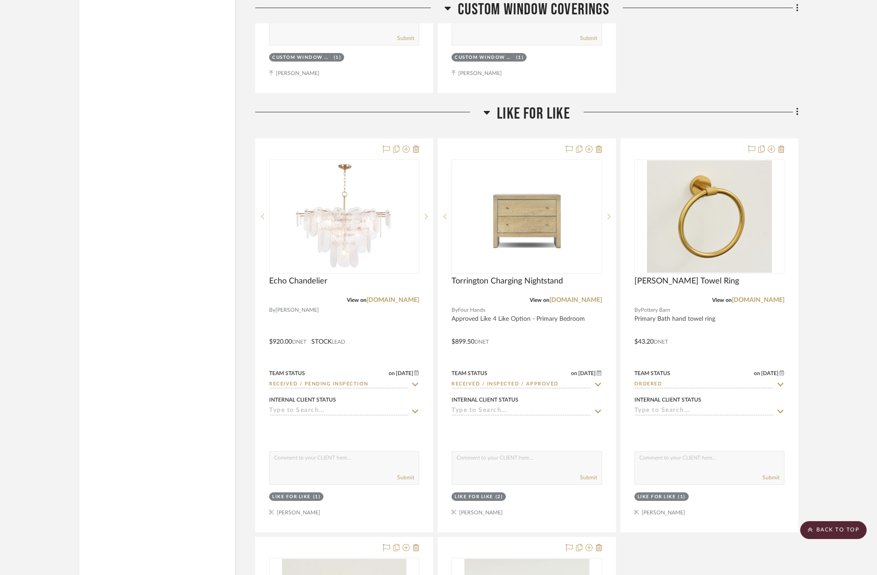
scroll to position [16315, 0]
